Goal: Communication & Community: Answer question/provide support

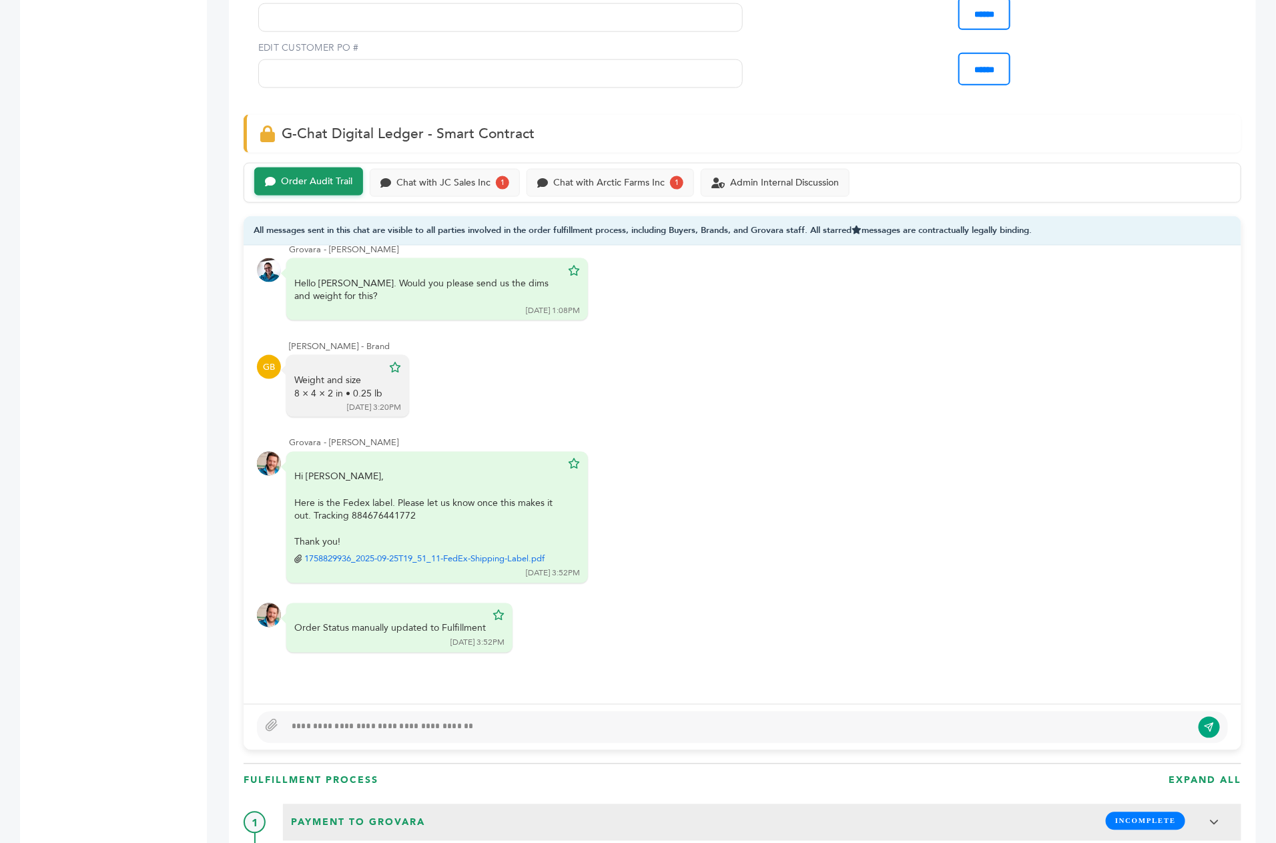
scroll to position [874, 0]
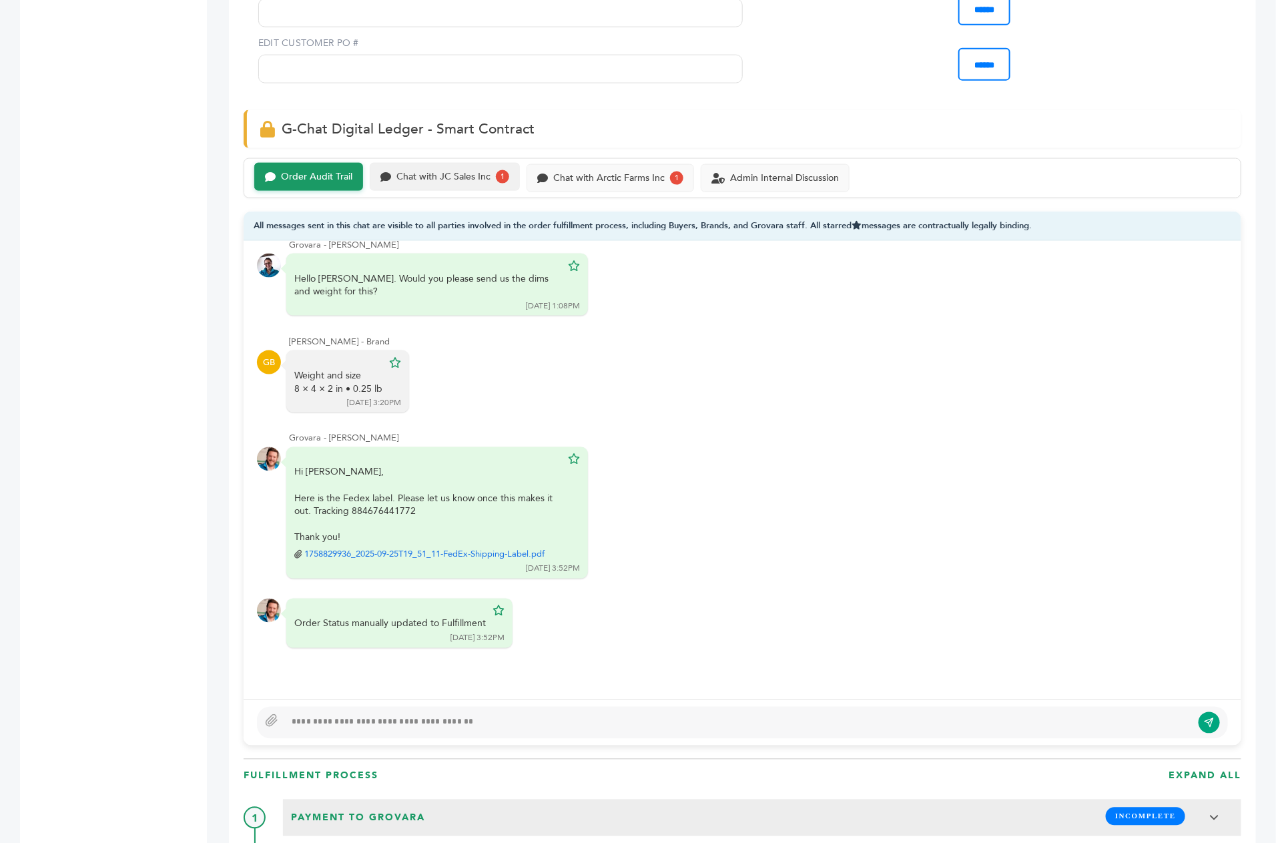
click at [415, 172] on div "Chat with JC Sales Inc" at bounding box center [443, 177] width 94 height 11
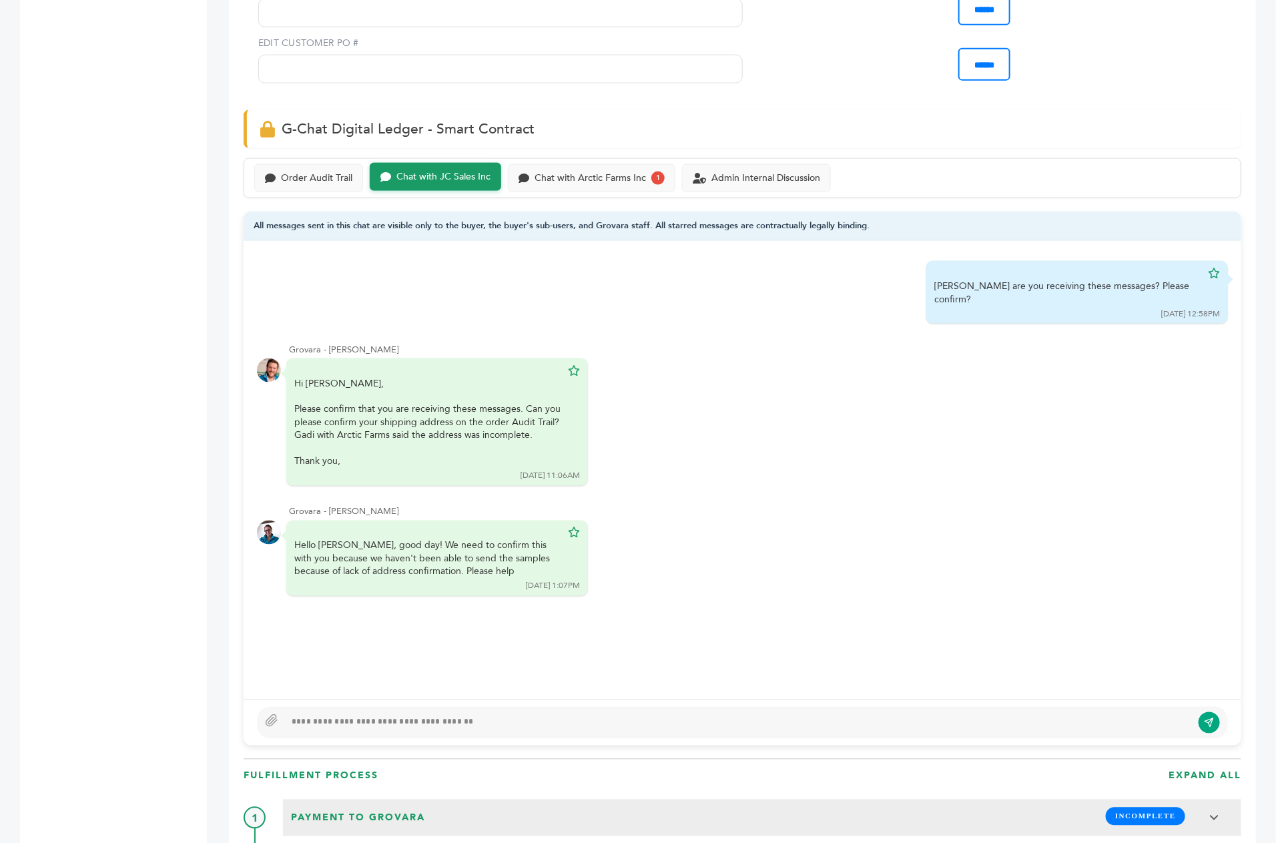
click at [383, 715] on div at bounding box center [738, 723] width 907 height 16
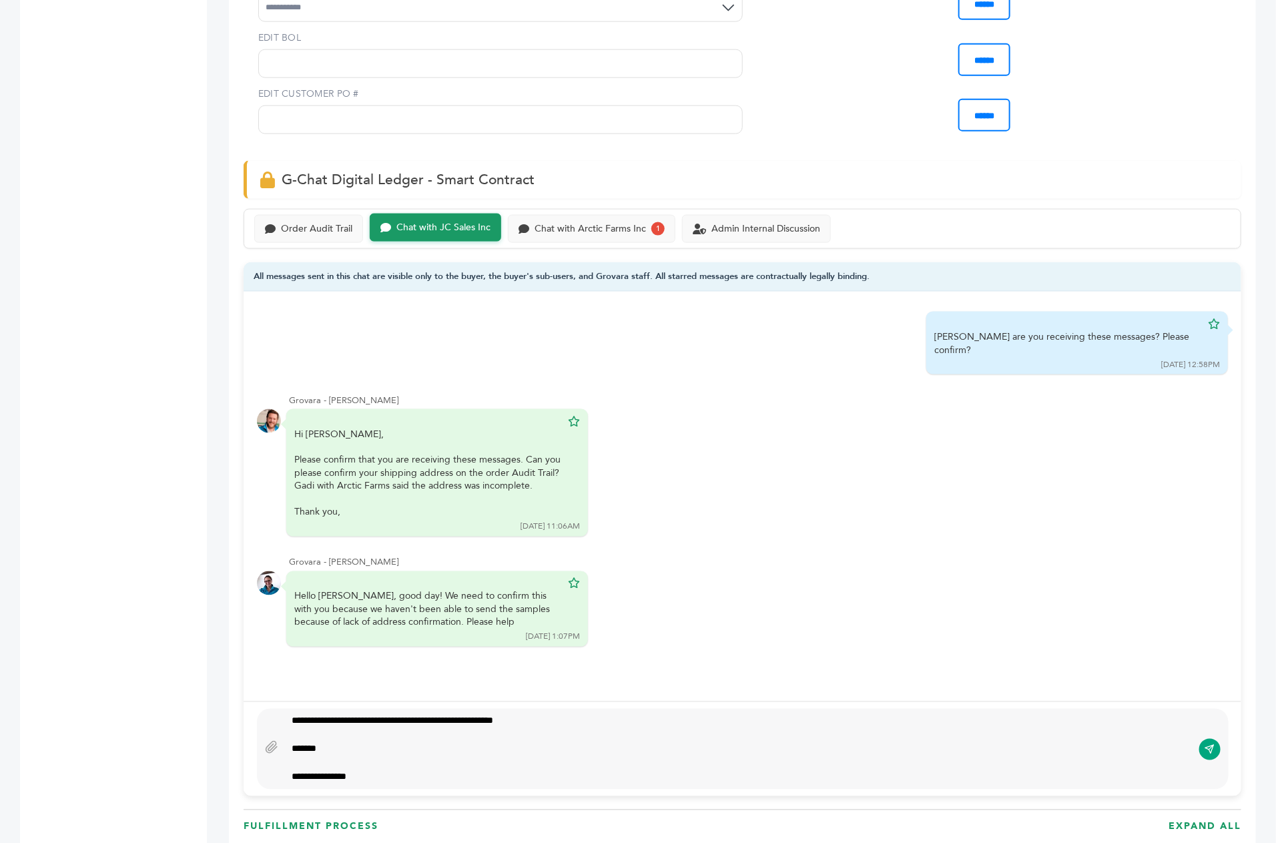
scroll to position [813, 0]
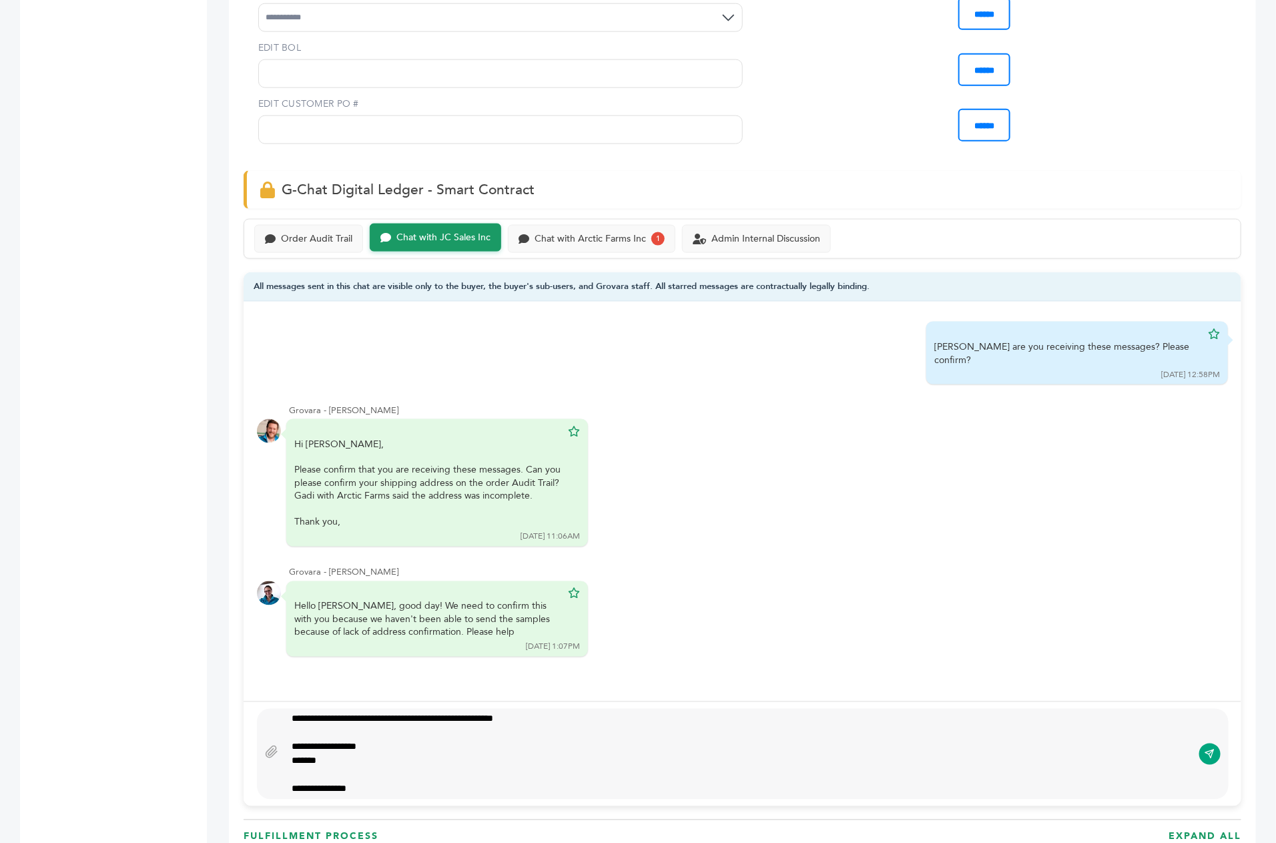
type textarea "**********"
click at [1213, 749] on icon "submit" at bounding box center [1210, 754] width 11 height 11
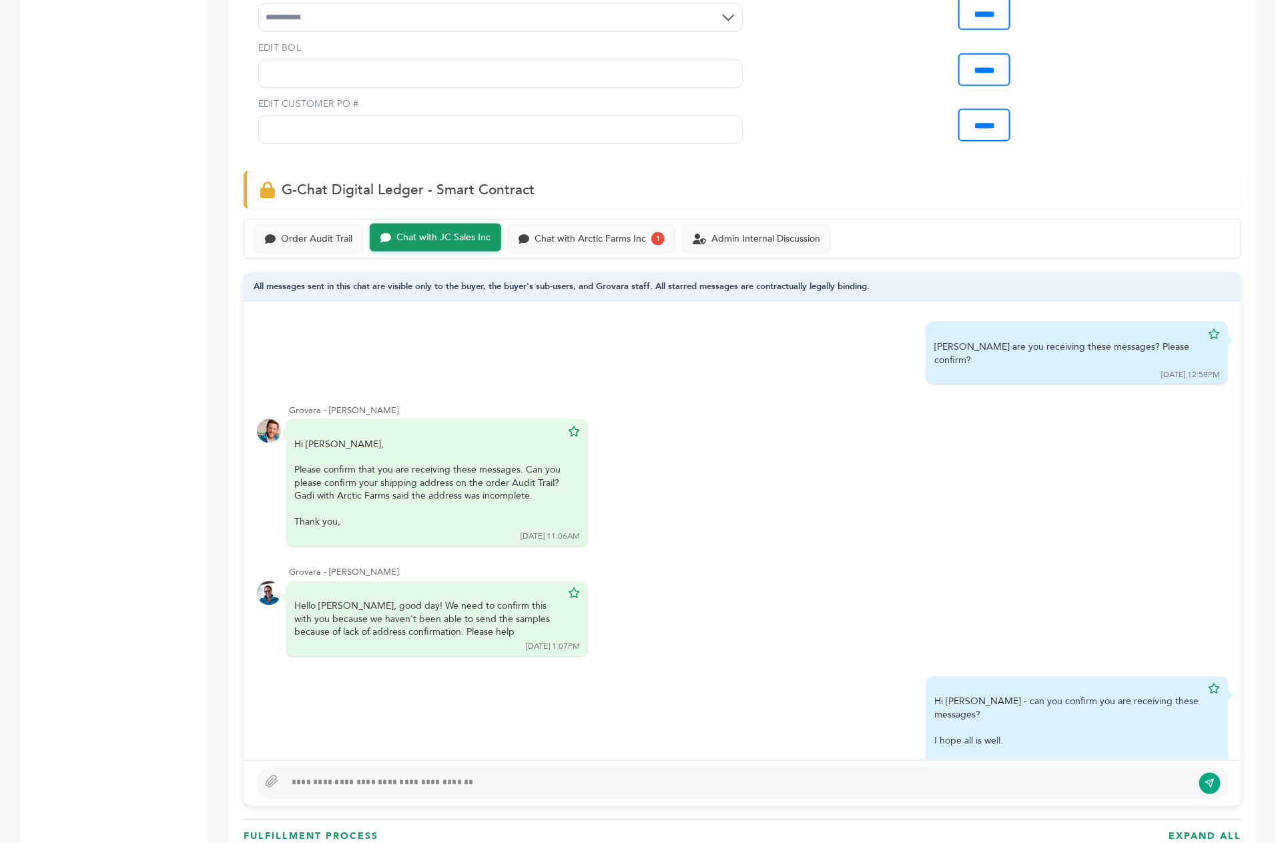
scroll to position [0, 0]
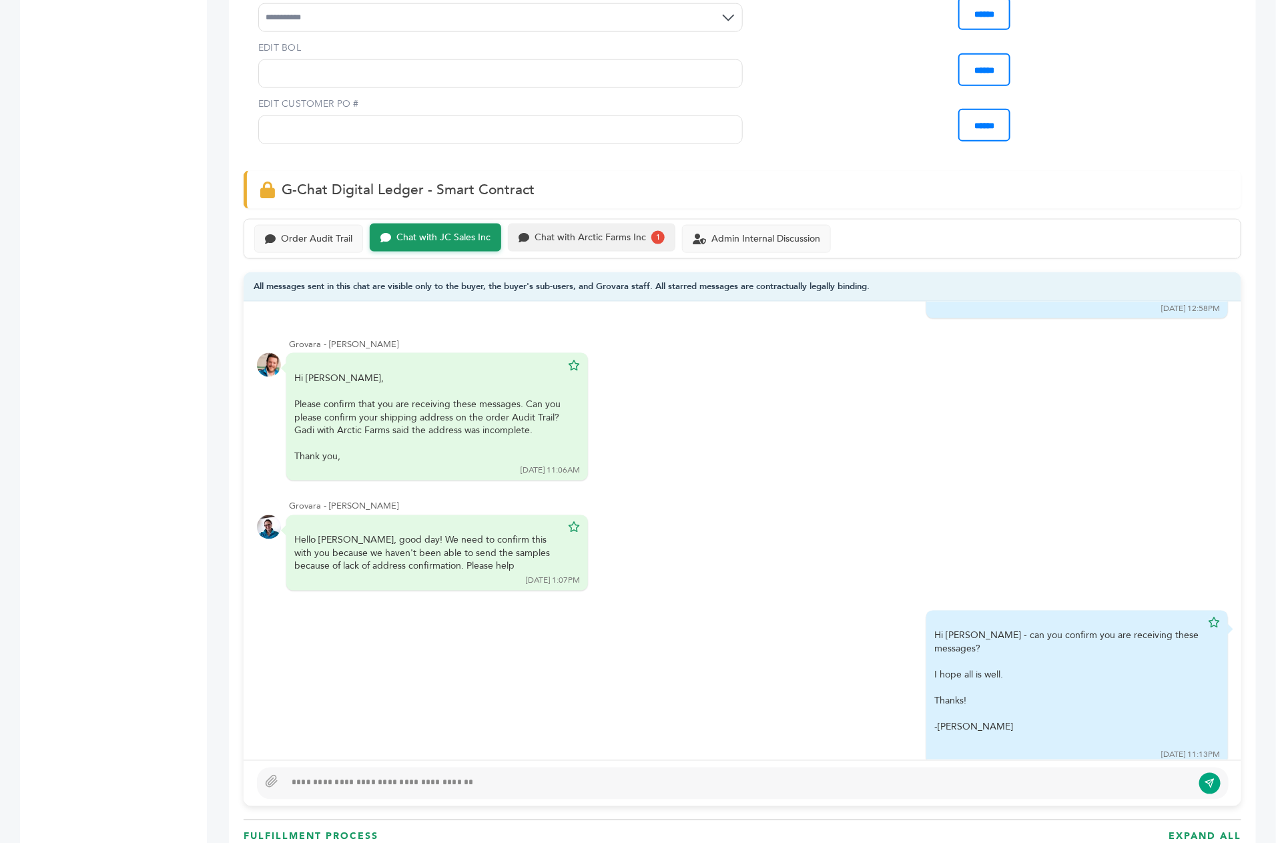
click at [587, 232] on div "Chat with Arctic Farms Inc" at bounding box center [590, 237] width 111 height 11
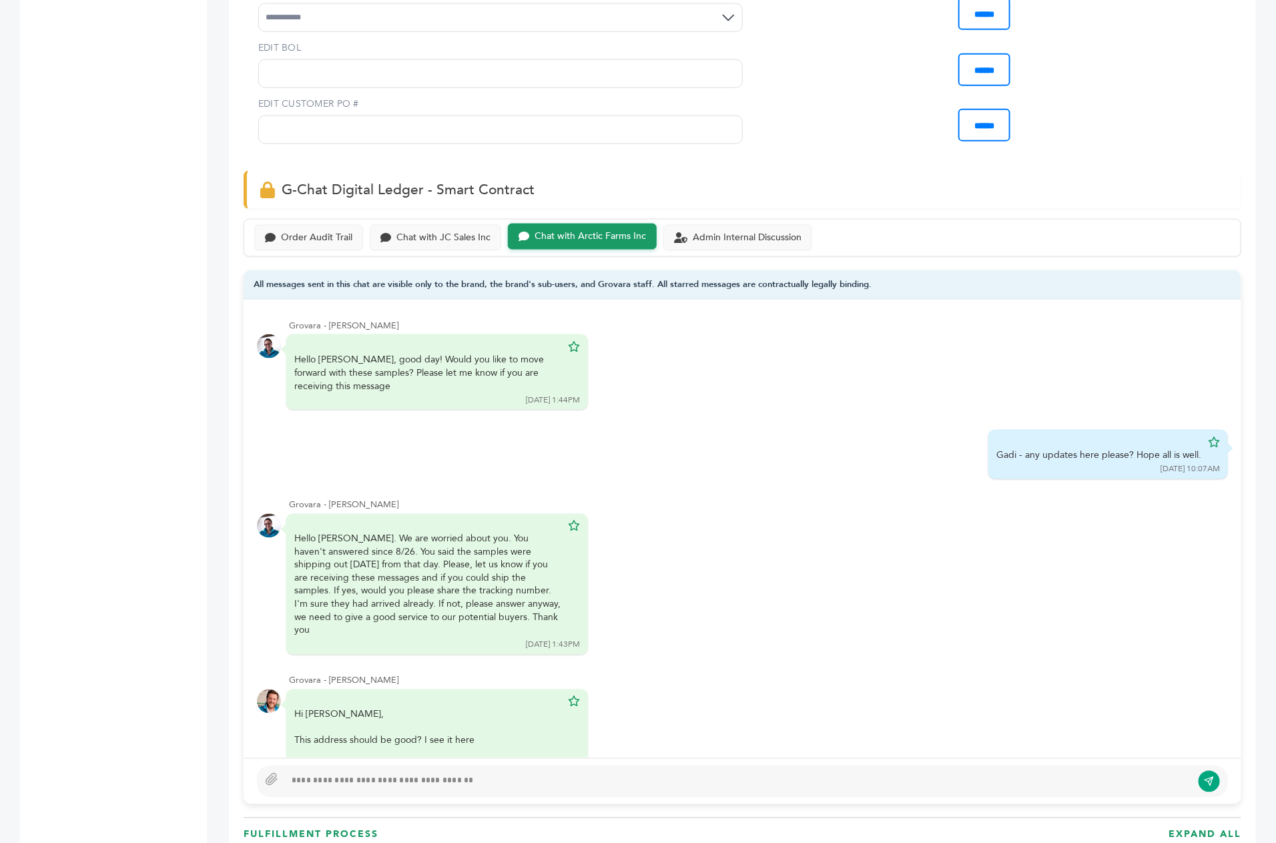
scroll to position [246, 0]
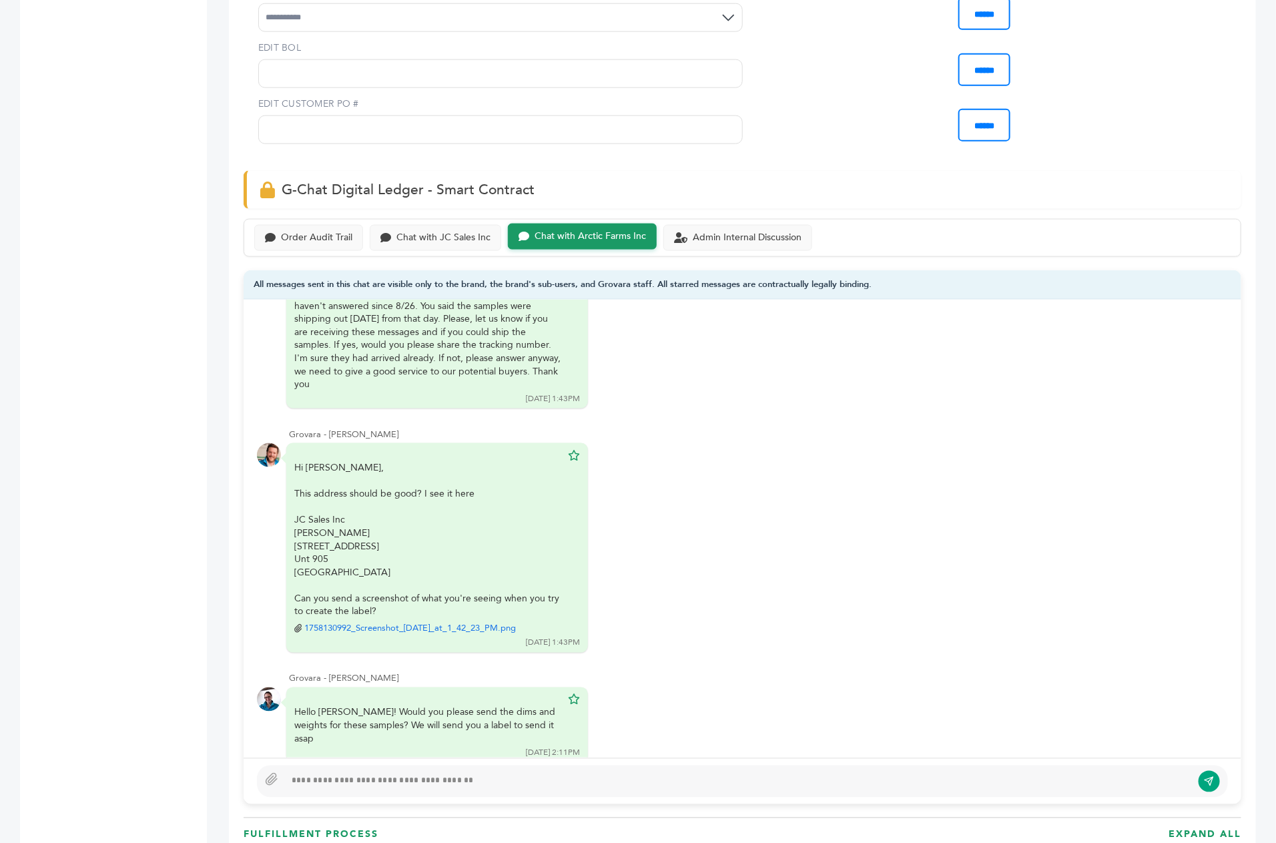
click at [422, 774] on div at bounding box center [738, 782] width 907 height 16
click at [695, 231] on div "Admin Internal Discussion" at bounding box center [747, 236] width 109 height 11
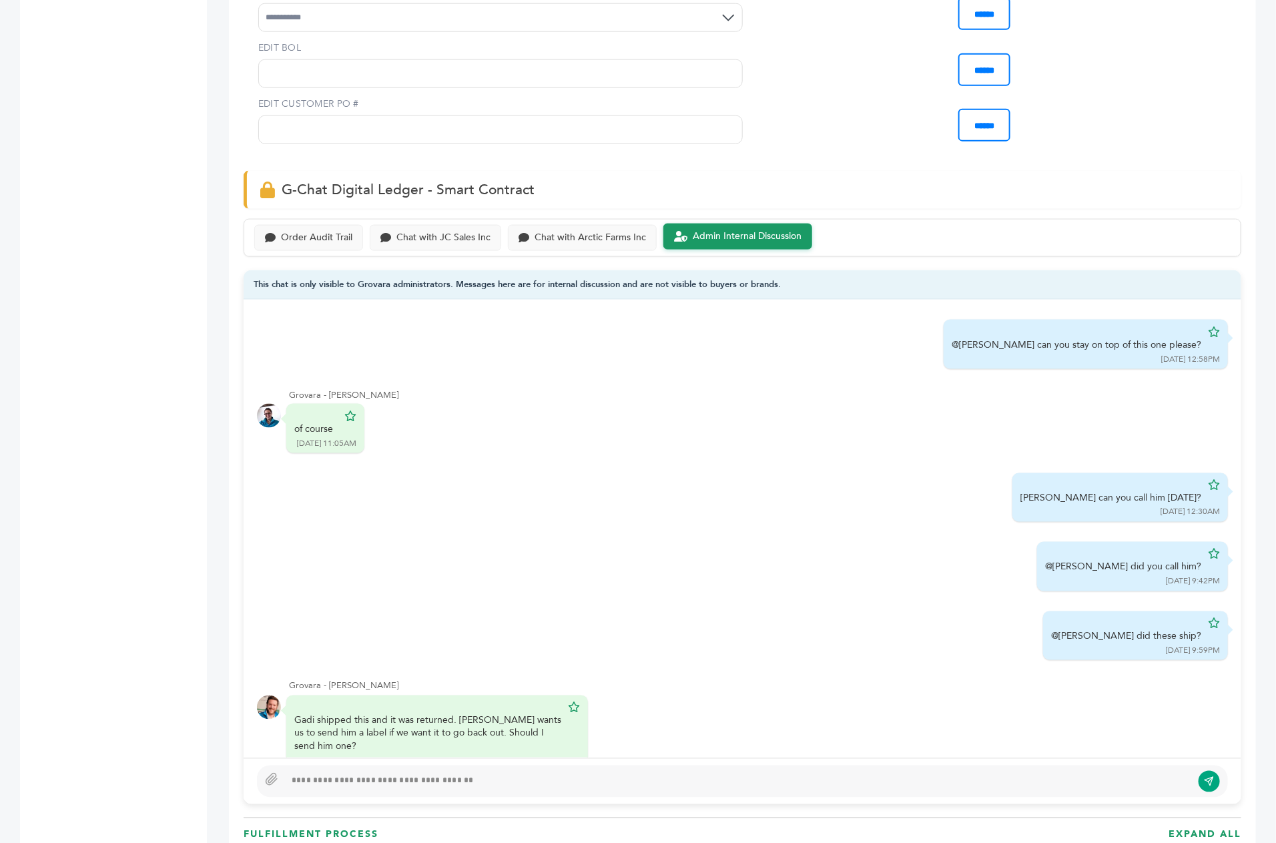
scroll to position [103, 0]
